Goal: Transaction & Acquisition: Purchase product/service

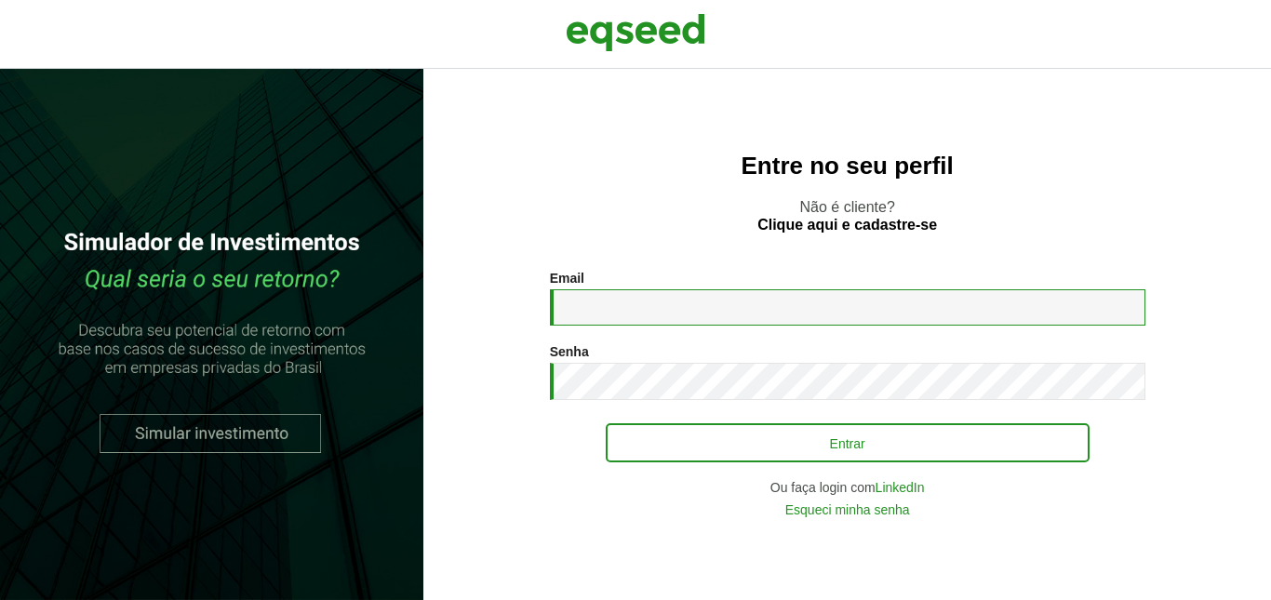
type input "**********"
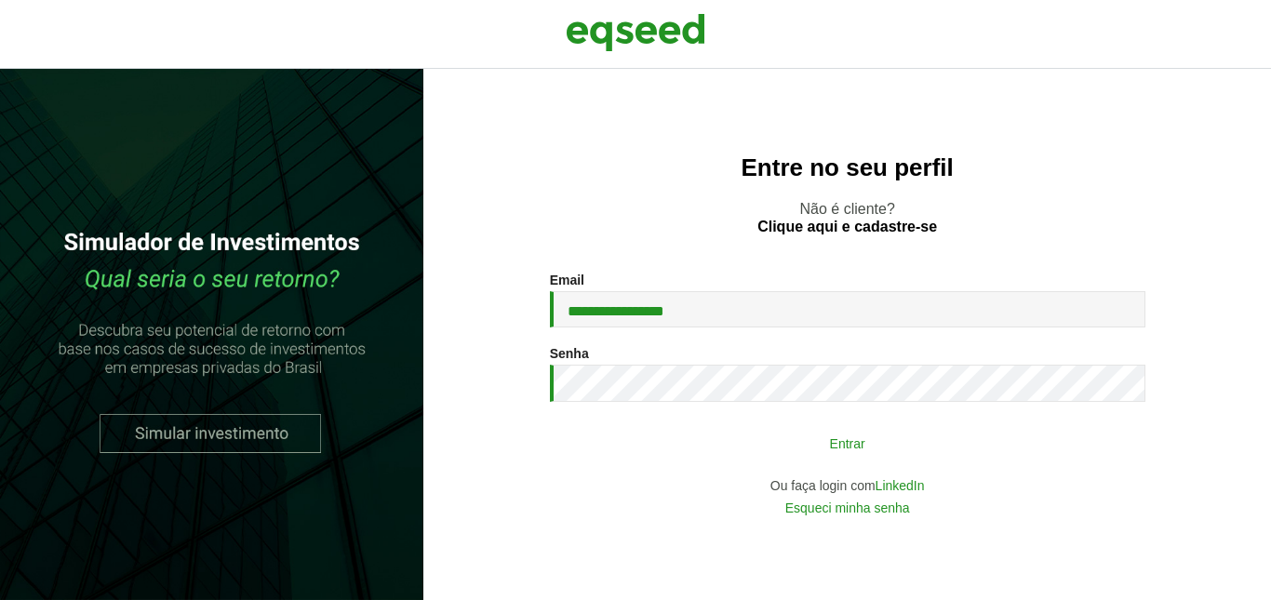
click at [841, 445] on button "Entrar" at bounding box center [848, 442] width 484 height 35
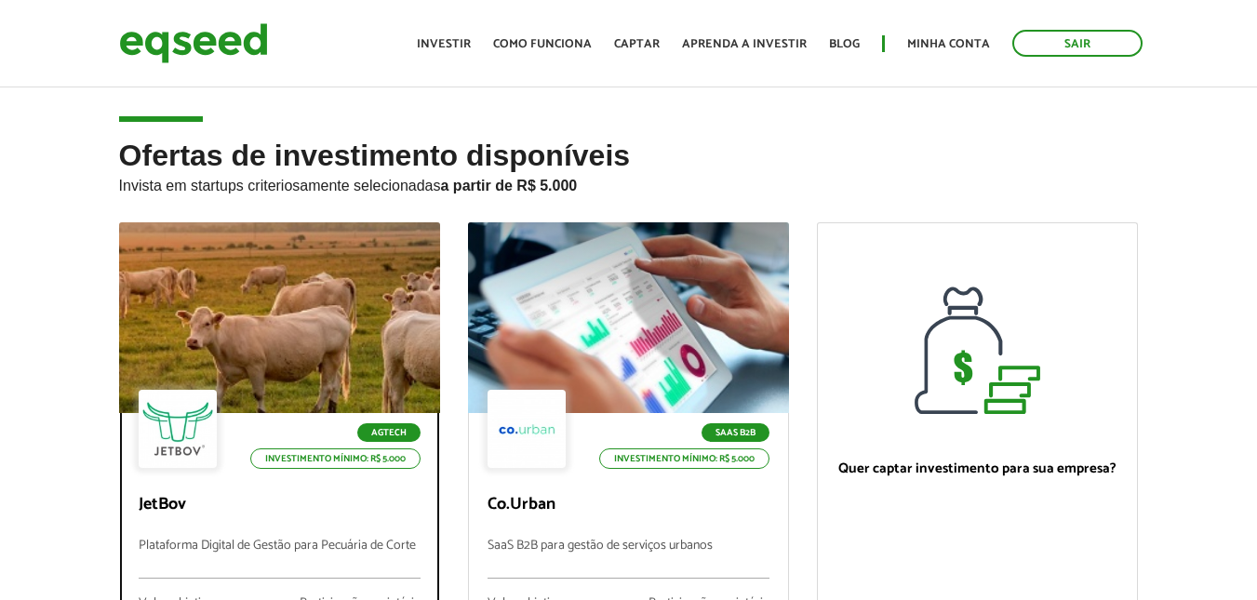
click at [320, 304] on div at bounding box center [279, 318] width 385 height 229
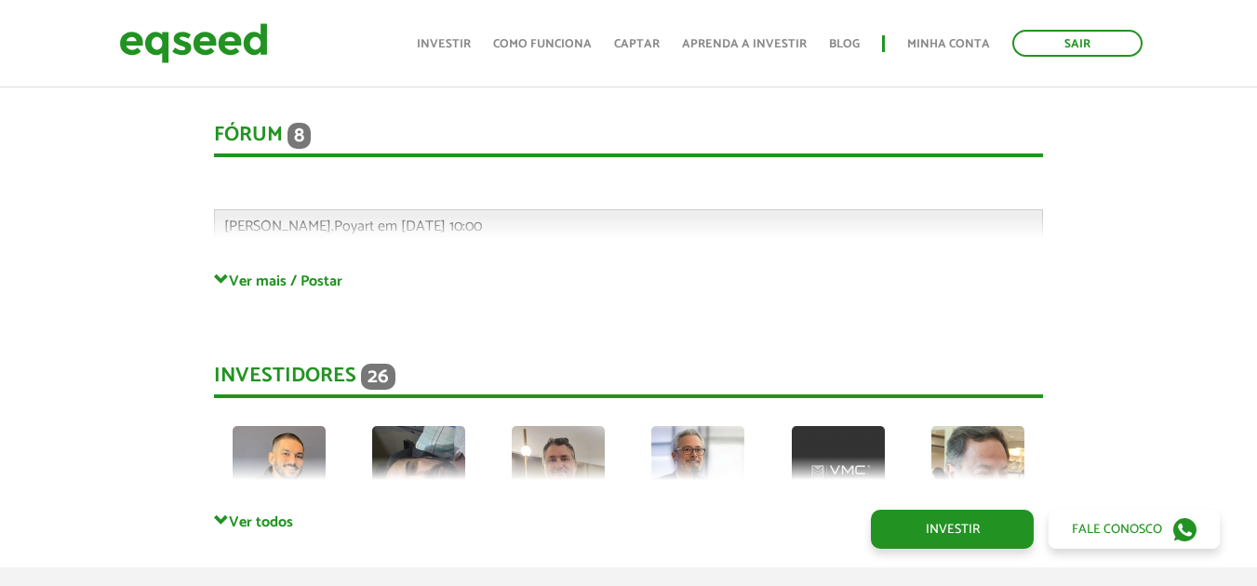
scroll to position [5028, 0]
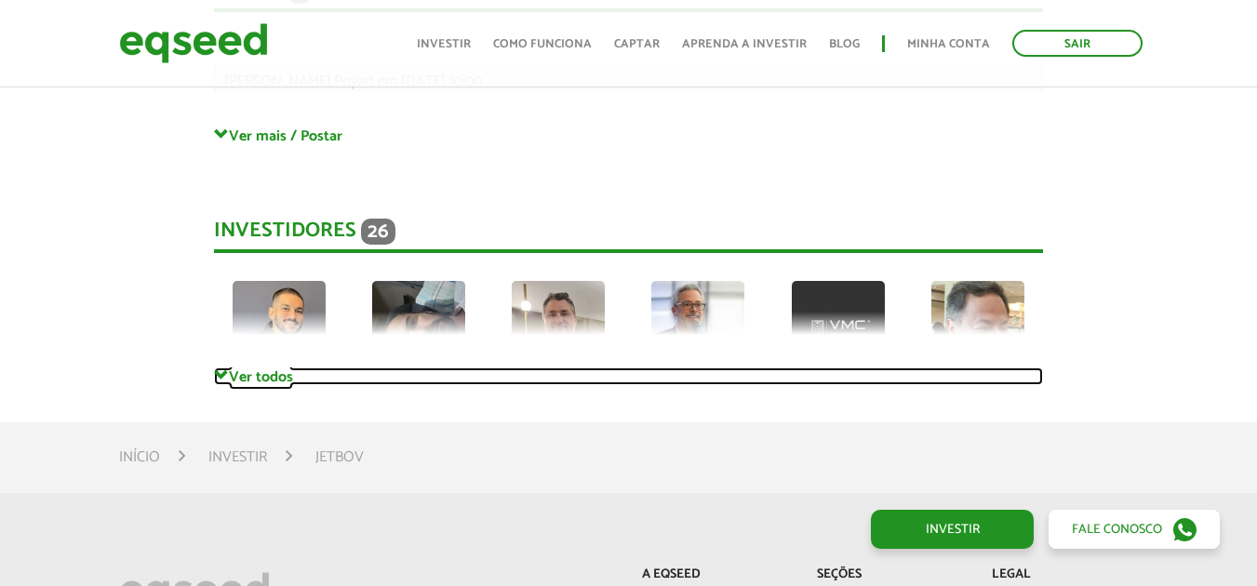
click at [220, 368] on span at bounding box center [221, 375] width 15 height 15
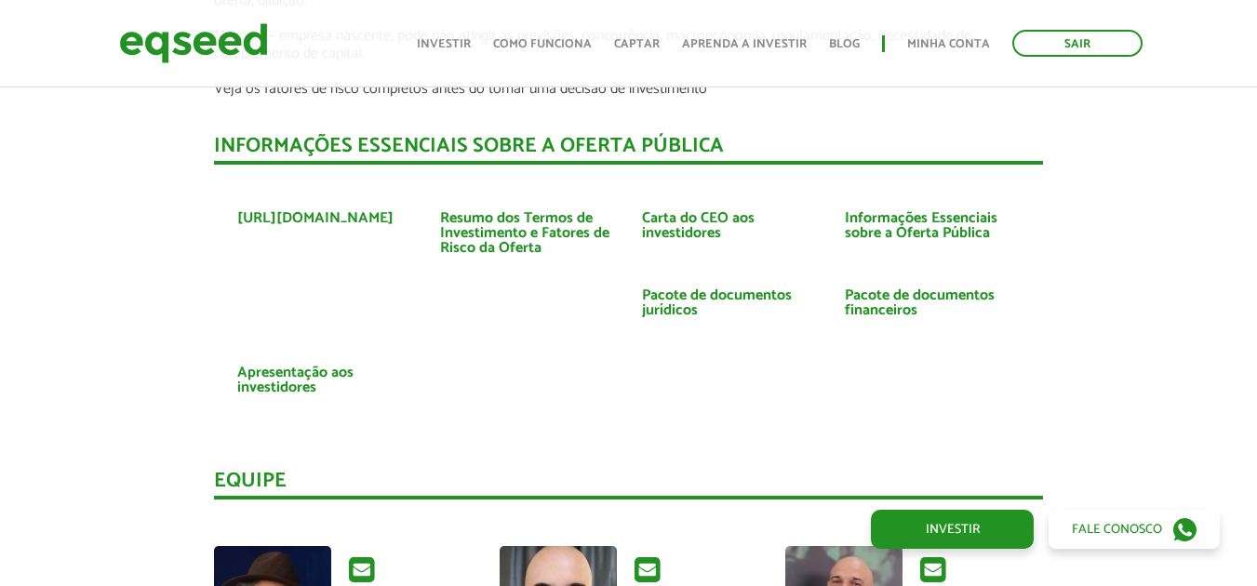
scroll to position [4190, 0]
click at [440, 47] on link "Investir" at bounding box center [444, 44] width 54 height 12
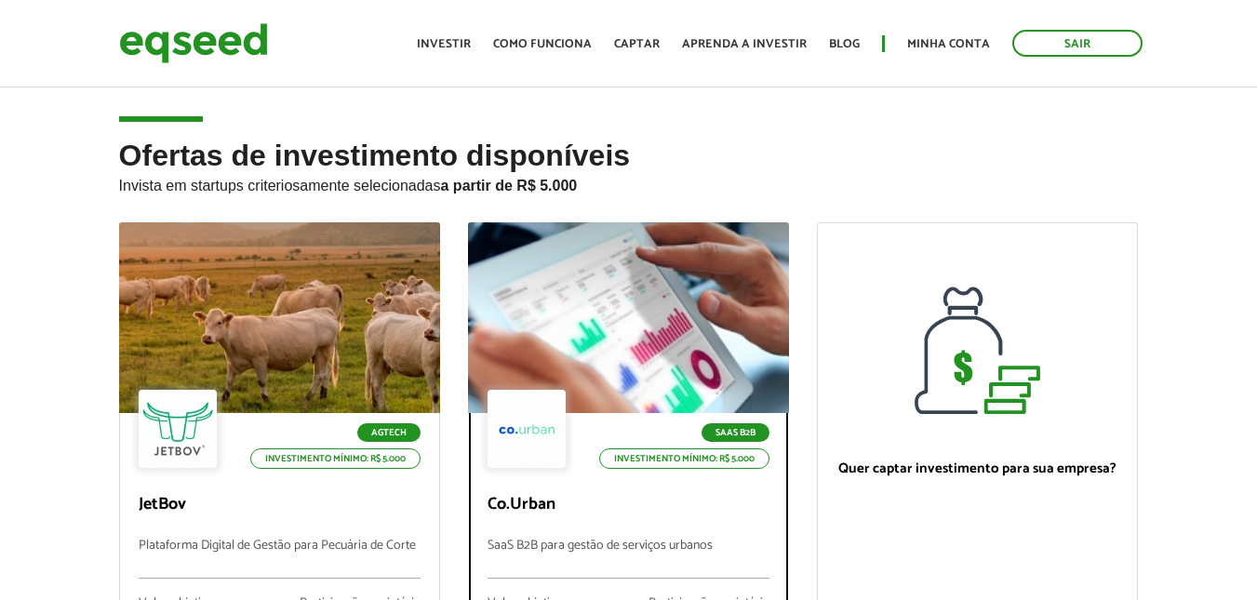
click at [630, 338] on div at bounding box center [627, 318] width 385 height 229
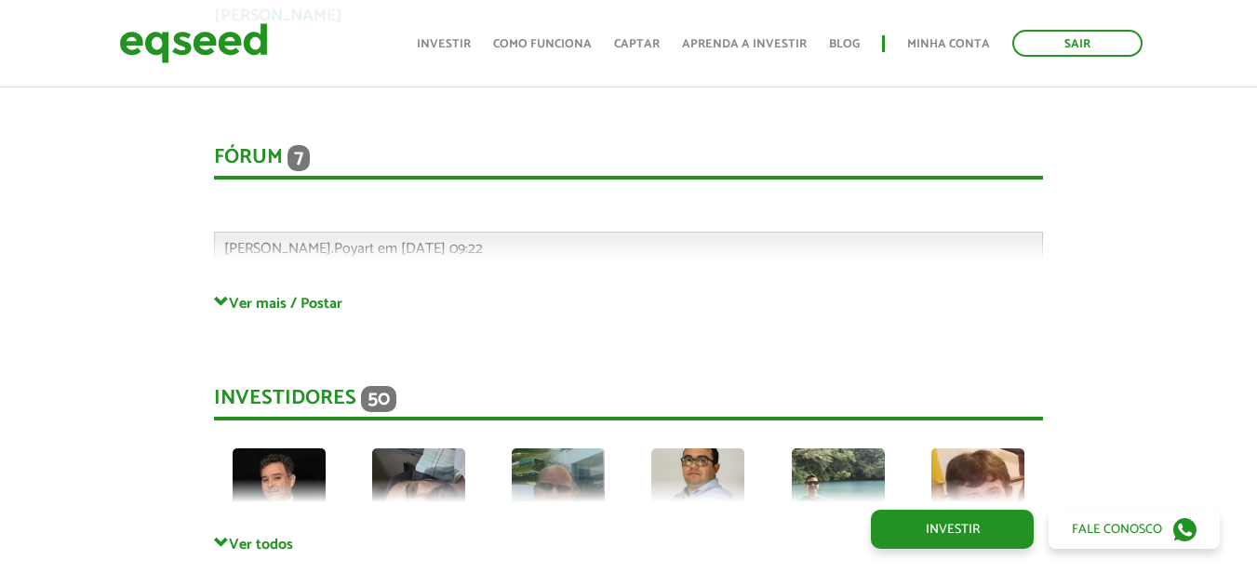
scroll to position [4345, 0]
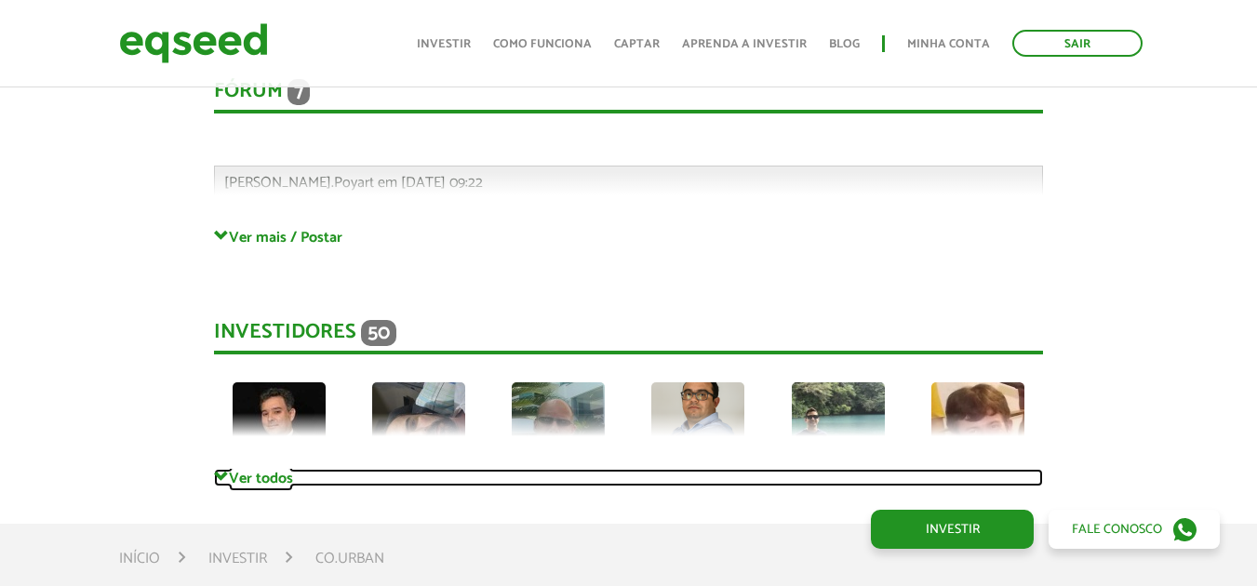
click at [217, 481] on span at bounding box center [221, 477] width 15 height 15
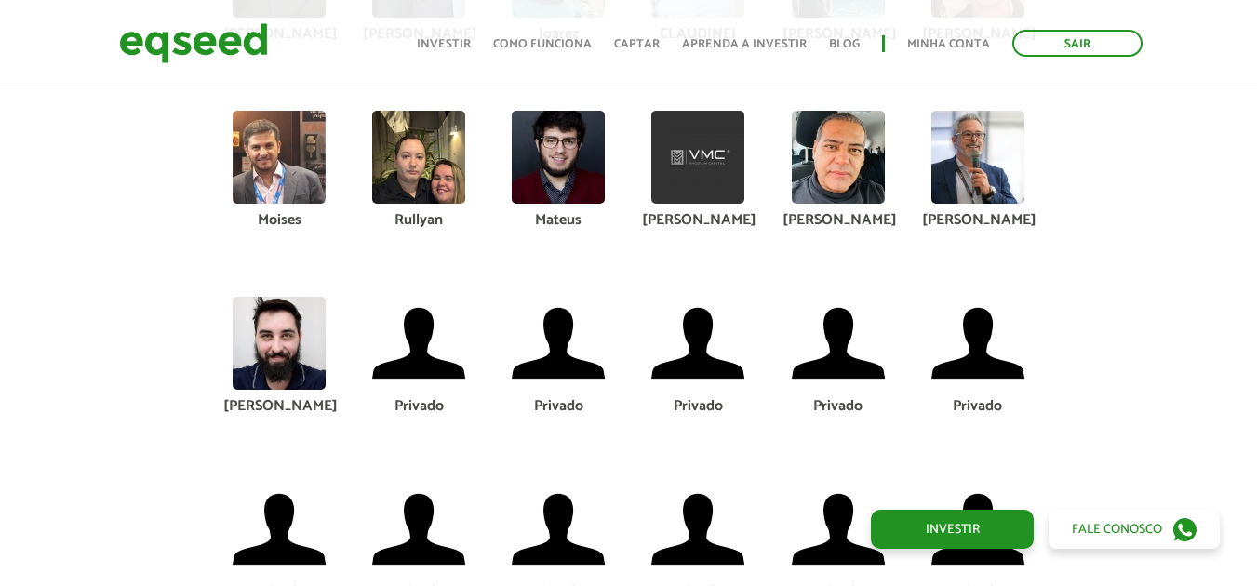
scroll to position [4810, 0]
